Goal: Task Accomplishment & Management: Use online tool/utility

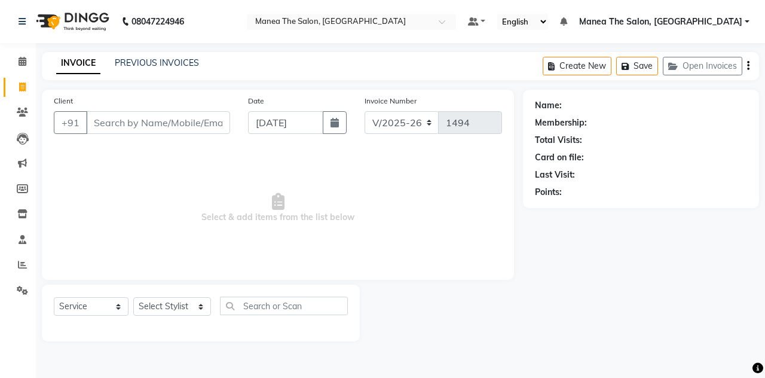
select select "7688"
select select "service"
click at [140, 66] on link "PREVIOUS INVOICES" at bounding box center [157, 62] width 84 height 11
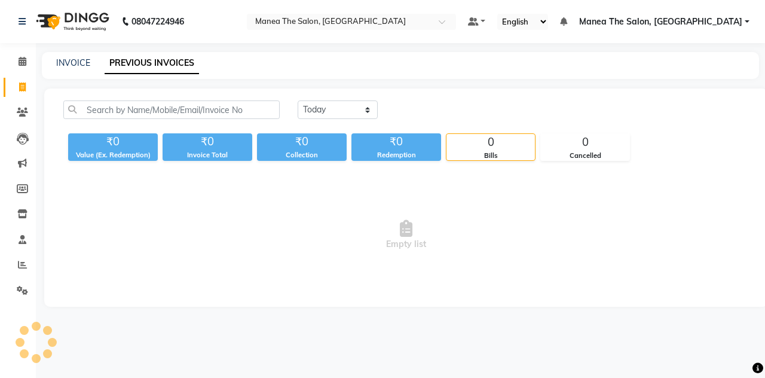
click at [140, 66] on link "PREVIOUS INVOICES" at bounding box center [152, 64] width 94 height 22
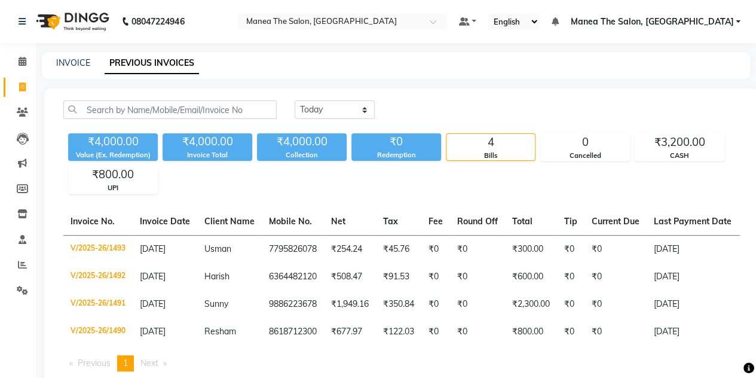
click at [77, 68] on div "INVOICE" at bounding box center [73, 63] width 34 height 13
click at [79, 65] on link "INVOICE" at bounding box center [73, 62] width 34 height 11
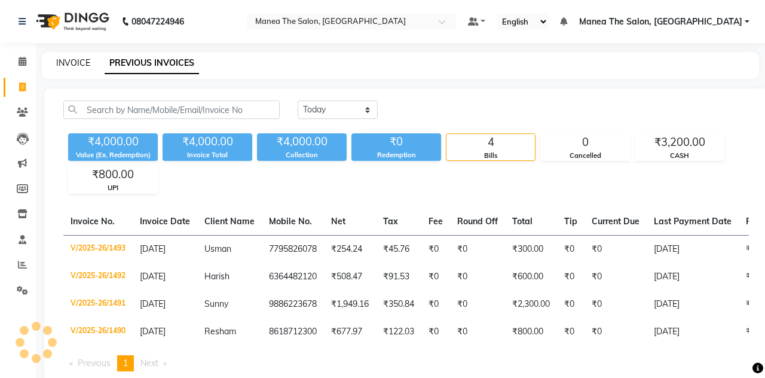
select select "service"
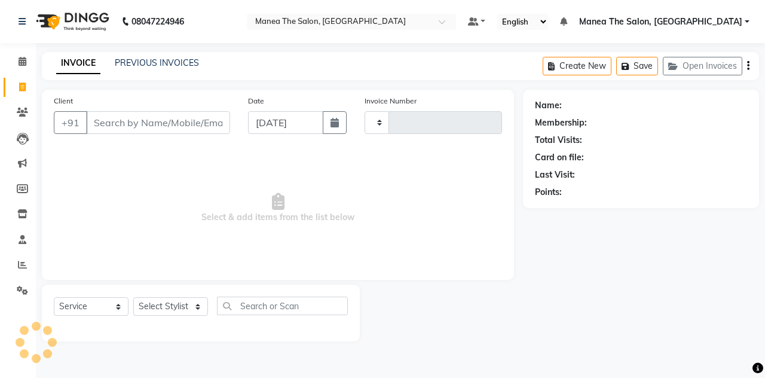
type input "1494"
select select "7688"
